Goal: Task Accomplishment & Management: Manage account settings

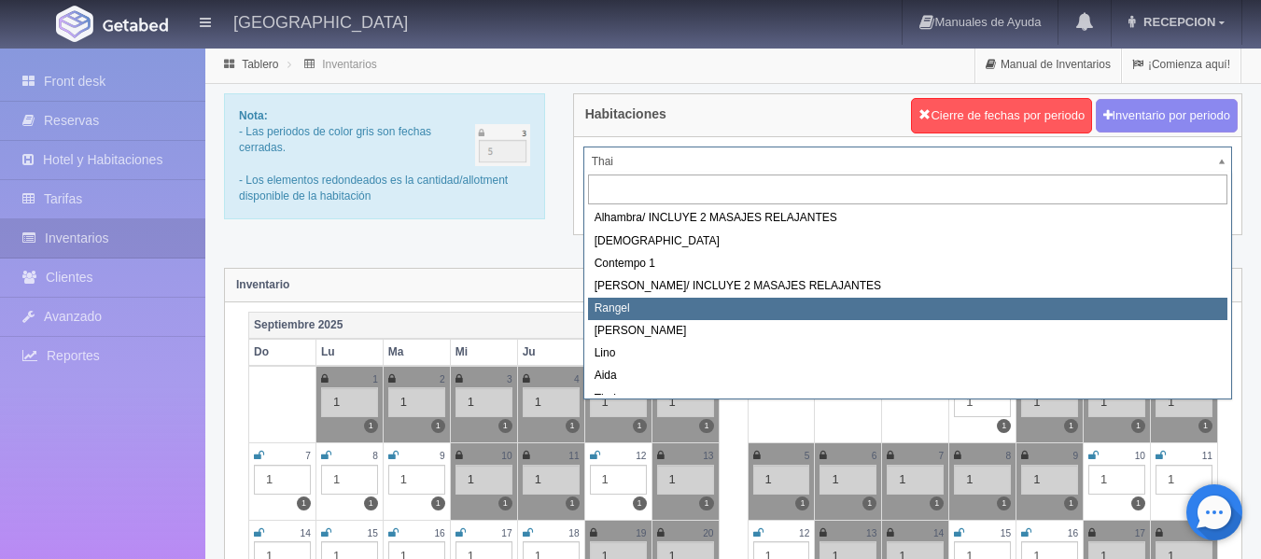
scroll to position [13, 0]
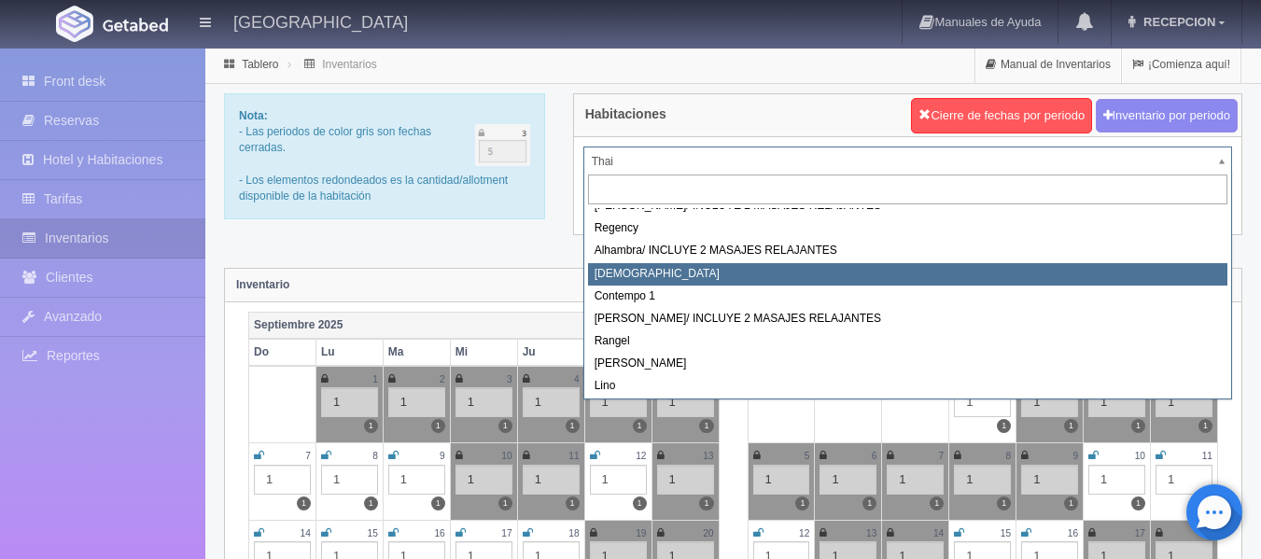
select select "720"
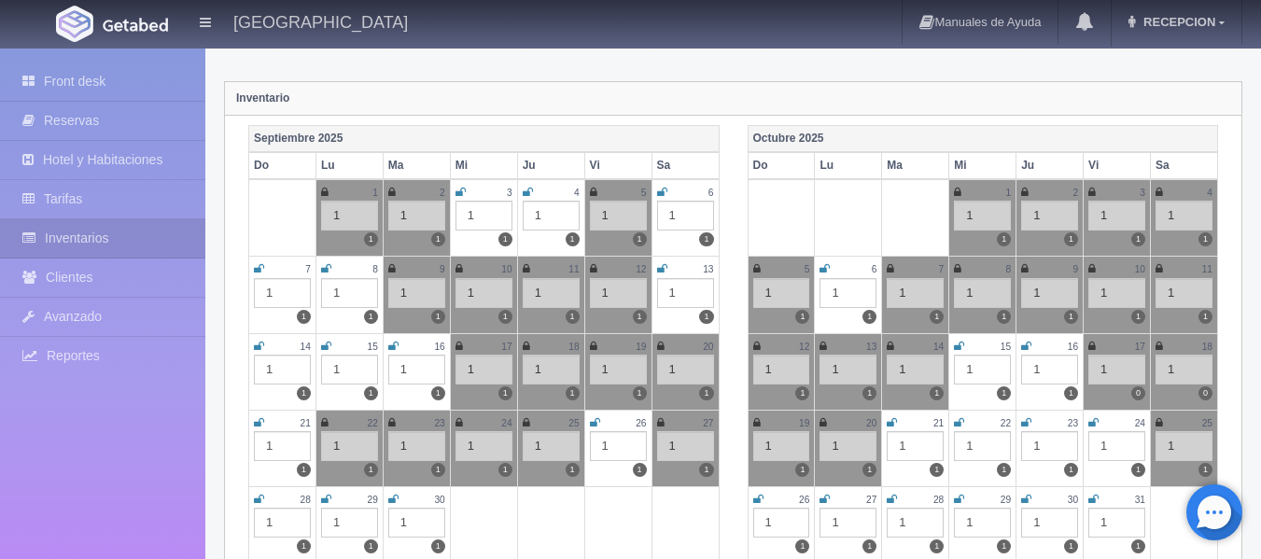
scroll to position [280, 0]
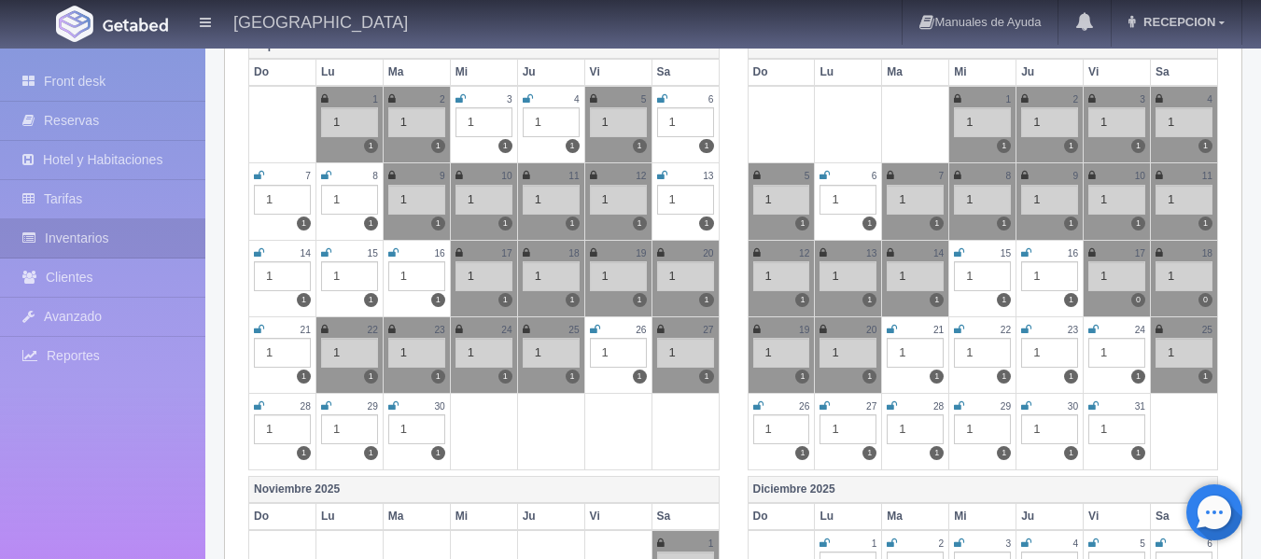
click at [1092, 408] on icon at bounding box center [1093, 405] width 10 height 11
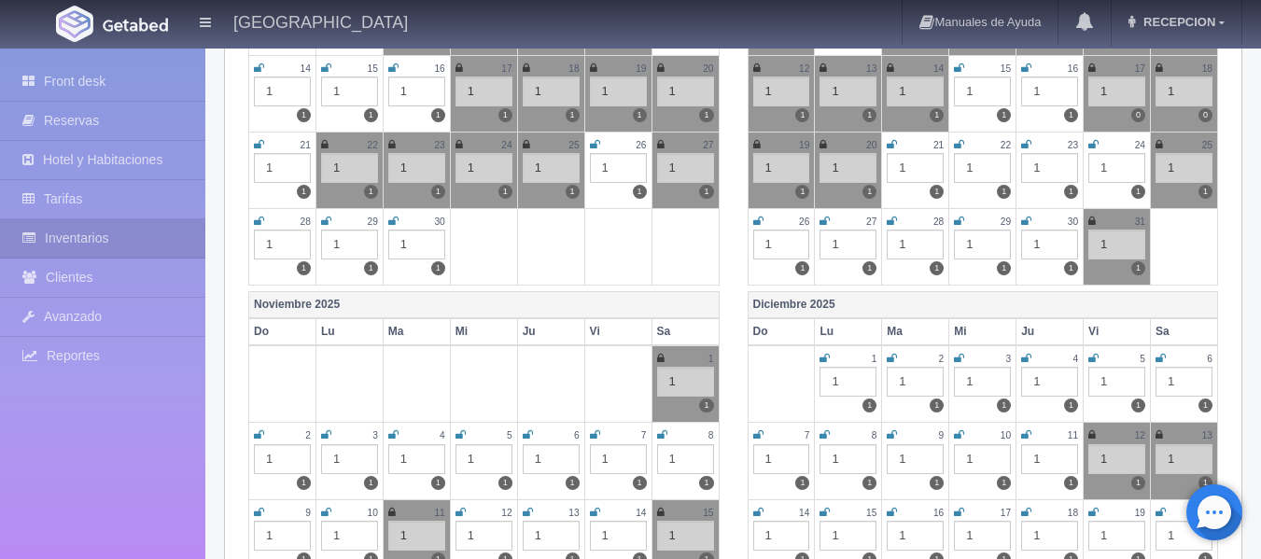
scroll to position [467, 0]
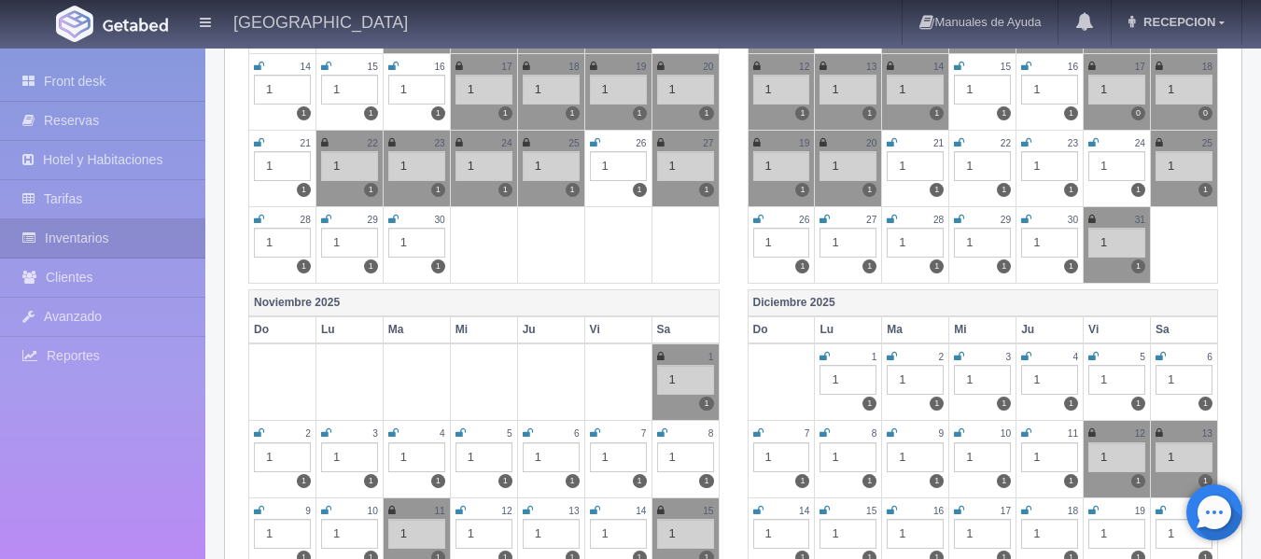
click at [826, 356] on icon at bounding box center [825, 356] width 10 height 11
